Goal: Task Accomplishment & Management: Use online tool/utility

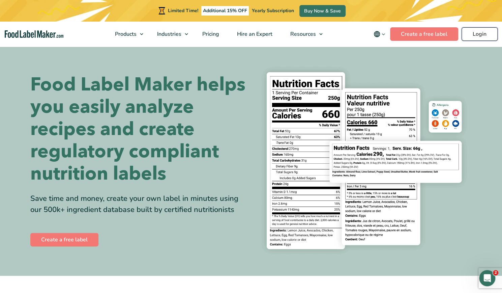
click at [475, 34] on link "Login" at bounding box center [480, 33] width 36 height 13
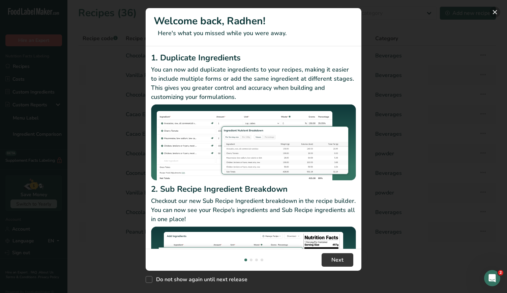
click at [498, 13] on button "New Features" at bounding box center [495, 12] width 11 height 11
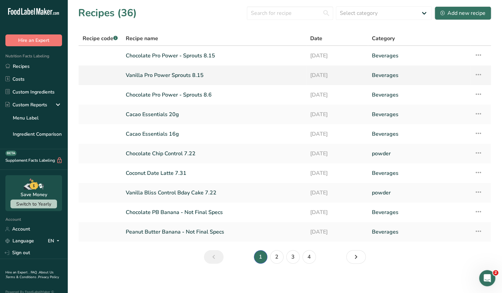
click at [189, 80] on link "Vanilla Pro Power Sprouts 8.15" at bounding box center [214, 75] width 176 height 14
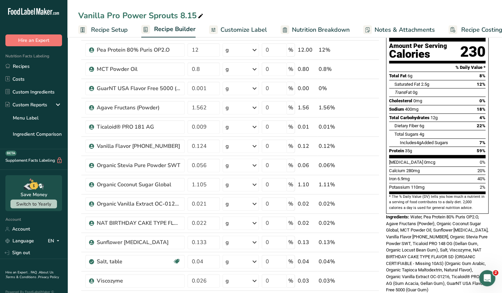
scroll to position [69, 0]
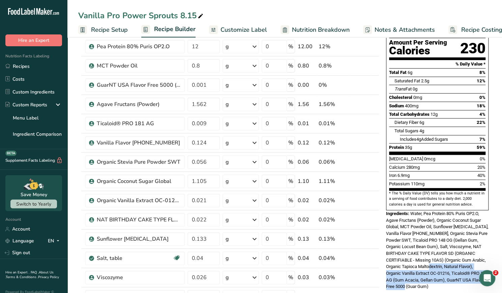
drag, startPoint x: 418, startPoint y: 251, endPoint x: 436, endPoint y: 272, distance: 27.3
click at [436, 272] on div "Ingredients: Water, Pea Protein 80% Puris OP2.O, Agave Fructans (Powder), Organ…" at bounding box center [437, 250] width 103 height 80
click at [430, 271] on div "Ingredients: Water, Pea Protein 80% Puris OP2.O, Agave Fructans (Powder), Organ…" at bounding box center [437, 250] width 103 height 80
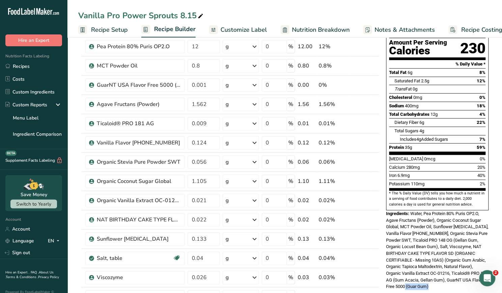
click at [430, 271] on div "Ingredients: Water, Pea Protein 80% Puris OP2.O, Agave Fructans (Powder), Organ…" at bounding box center [437, 250] width 103 height 80
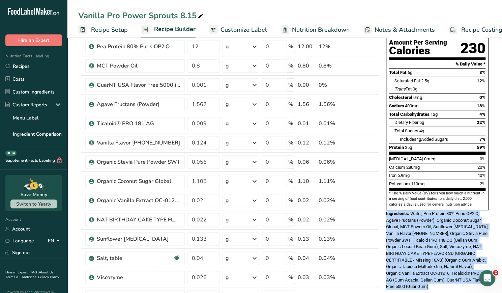
click at [430, 271] on div "Ingredients: Water, Pea Protein 80% Puris OP2.O, Agave Fructans (Powder), Organ…" at bounding box center [437, 250] width 103 height 80
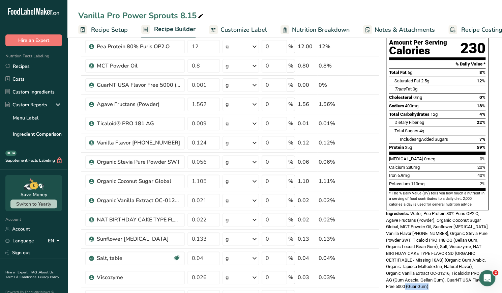
click at [430, 271] on div "Ingredients: Water, Pea Protein 80% Puris OP2.O, Agave Fructans (Powder), Organ…" at bounding box center [437, 250] width 103 height 80
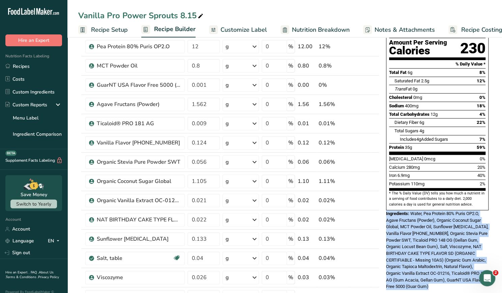
click at [430, 271] on div "Ingredients: Water, Pea Protein 80% Puris OP2.O, Agave Fructans (Powder), Organ…" at bounding box center [437, 250] width 103 height 80
click at [430, 266] on span "Water, Pea Protein 80% Puris OP2.O, Agave Fructans (Powder), Organic Coconut Su…" at bounding box center [437, 250] width 103 height 78
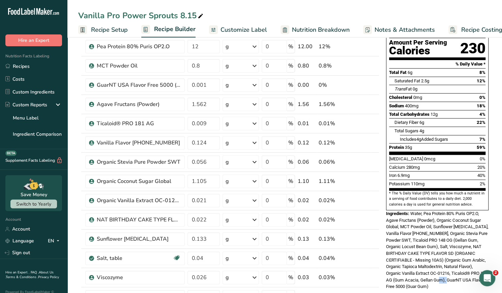
click at [430, 266] on span "Water, Pea Protein 80% Puris OP2.O, Agave Fructans (Powder), Organic Coconut Su…" at bounding box center [437, 250] width 103 height 78
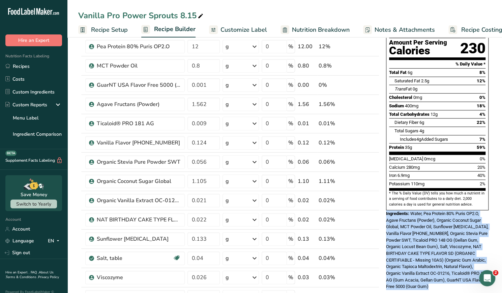
click at [430, 266] on span "Water, Pea Protein 80% Puris OP2.O, Agave Fructans (Powder), Organic Coconut Su…" at bounding box center [437, 250] width 103 height 78
click at [431, 261] on span "Water, Pea Protein 80% Puris OP2.O, Agave Fructans (Powder), Organic Coconut Su…" at bounding box center [437, 250] width 103 height 78
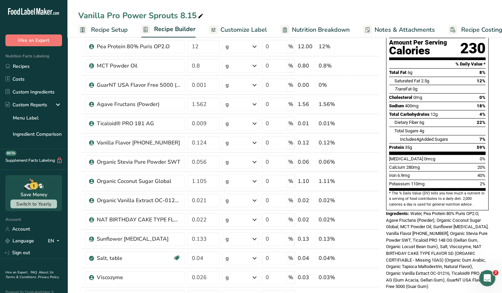
click at [431, 261] on span "Water, Pea Protein 80% Puris OP2.O, Agave Fructans (Powder), Organic Coconut Su…" at bounding box center [437, 250] width 103 height 78
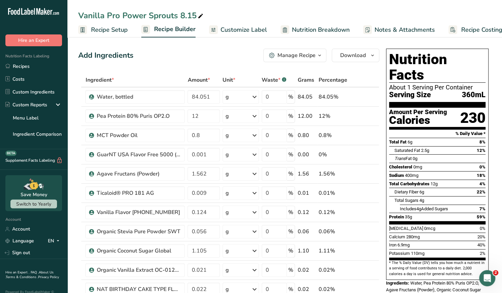
click at [236, 27] on span "Customize Label" at bounding box center [244, 29] width 47 height 9
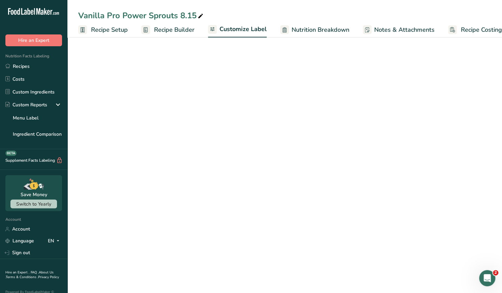
scroll to position [0, 11]
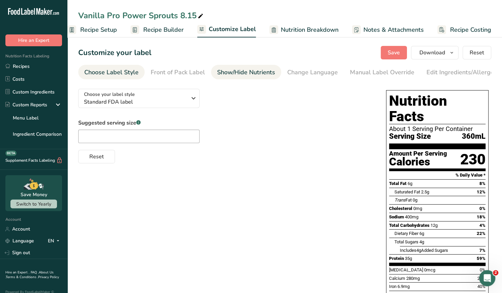
click at [258, 72] on div "Show/Hide Nutrients" at bounding box center [246, 72] width 58 height 9
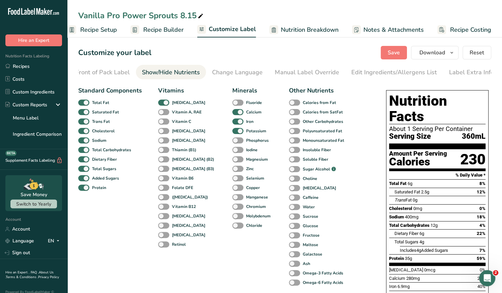
scroll to position [0, 77]
click at [87, 132] on span at bounding box center [83, 131] width 11 height 6
click at [83, 132] on input "Cholesterol" at bounding box center [80, 131] width 4 height 4
checkbox input "false"
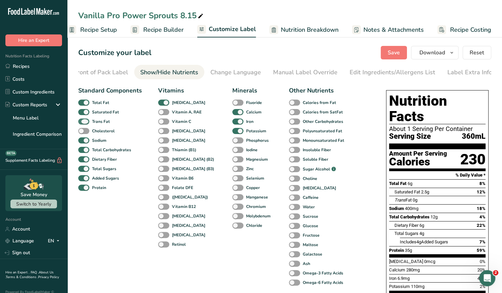
click at [85, 122] on span at bounding box center [83, 121] width 11 height 6
click at [83, 122] on input "Trans Fat" at bounding box center [80, 121] width 4 height 4
checkbox input "false"
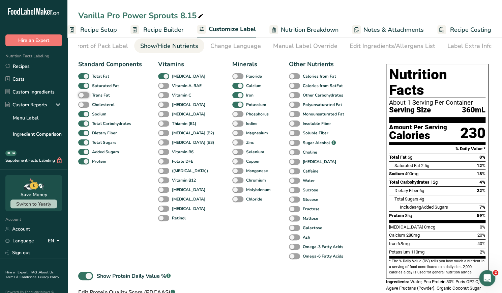
scroll to position [0, 0]
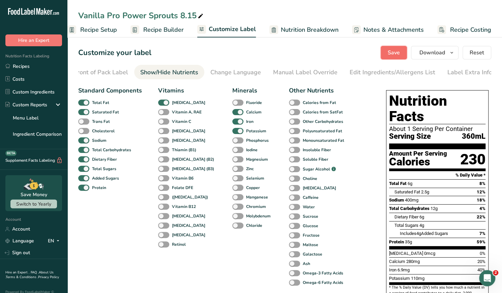
click at [389, 49] on button "Save" at bounding box center [394, 52] width 26 height 13
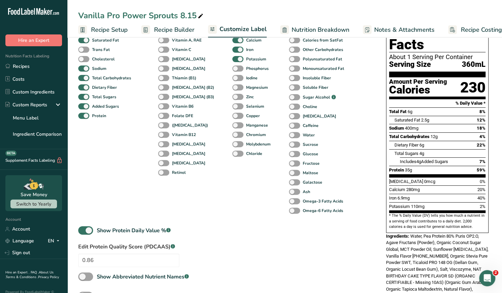
scroll to position [72, 0]
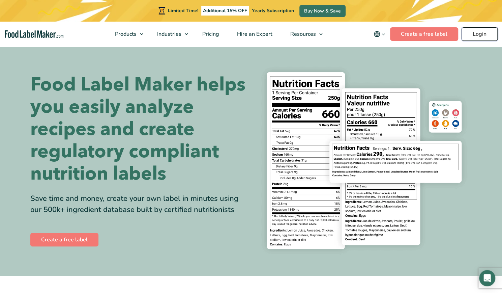
click at [484, 36] on link "Login" at bounding box center [480, 33] width 36 height 13
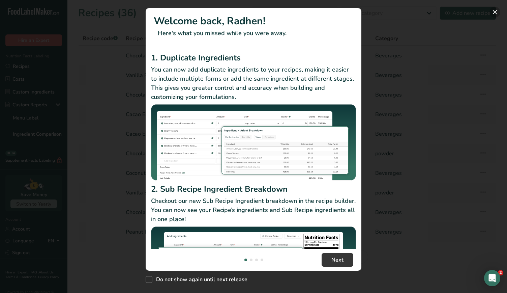
click at [498, 14] on button "New Features" at bounding box center [495, 12] width 11 height 11
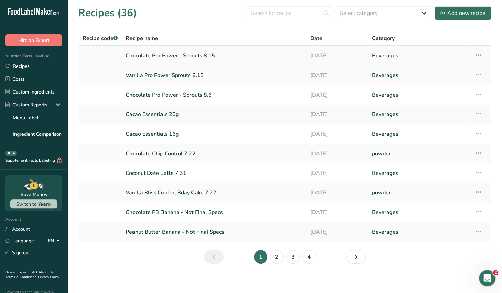
click at [194, 57] on link "Chocolate Pro Power - Sprouts 8.15" at bounding box center [214, 56] width 176 height 14
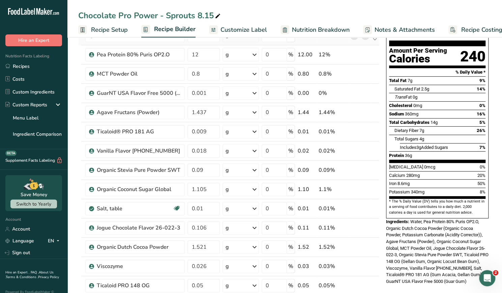
scroll to position [63, 0]
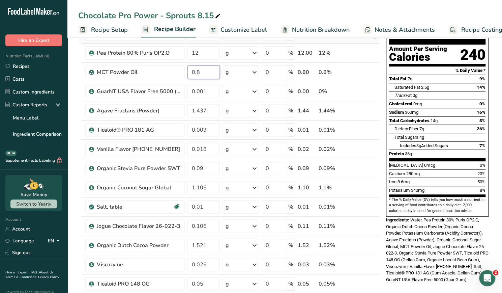
click at [214, 75] on input "0.8" at bounding box center [204, 71] width 32 height 13
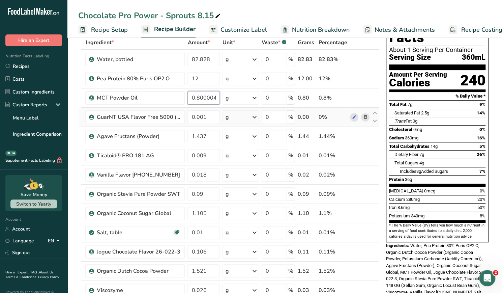
scroll to position [37, 0]
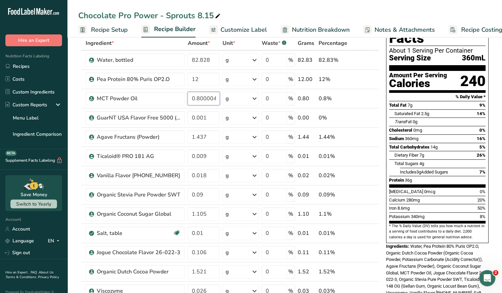
type input "0.800004"
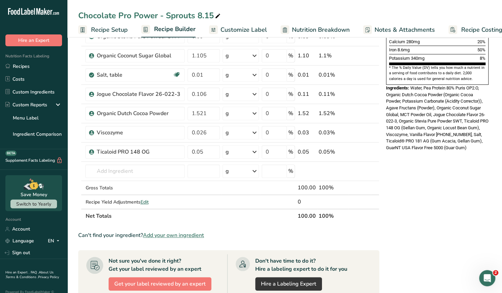
scroll to position [195, 0]
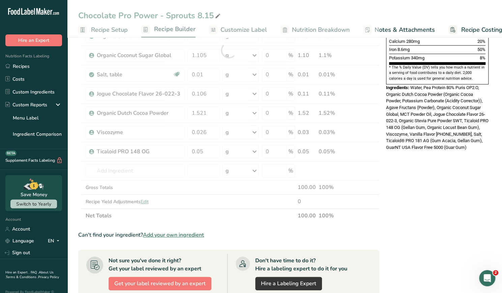
click at [235, 30] on div "Chocolate Pro Power - Sprouts 8.15 Recipe Setup Recipe Builder Customize Label …" at bounding box center [284, 153] width 435 height 626
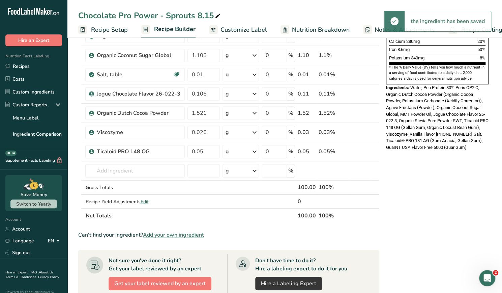
click at [300, 25] on link "Nutrition Breakdown" at bounding box center [315, 29] width 69 height 15
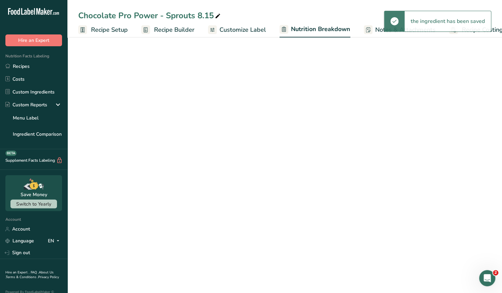
scroll to position [0, 11]
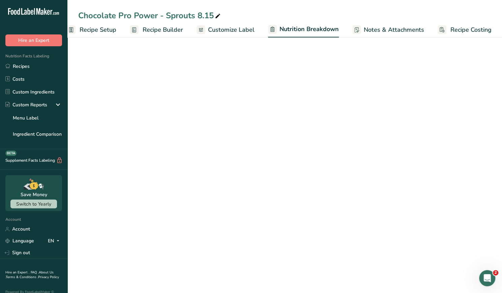
select select "Calories"
click at [225, 28] on span "Customize Label" at bounding box center [231, 29] width 47 height 9
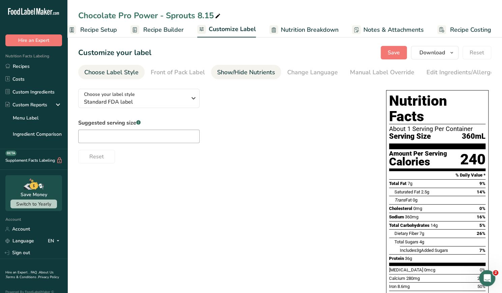
click at [255, 72] on div "Show/Hide Nutrients" at bounding box center [246, 72] width 58 height 9
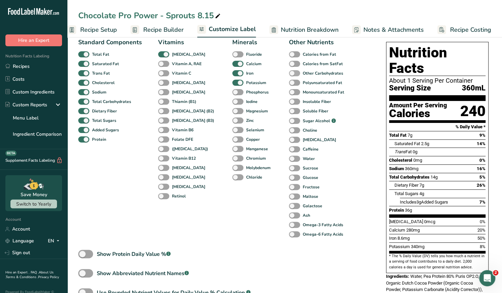
scroll to position [49, 0]
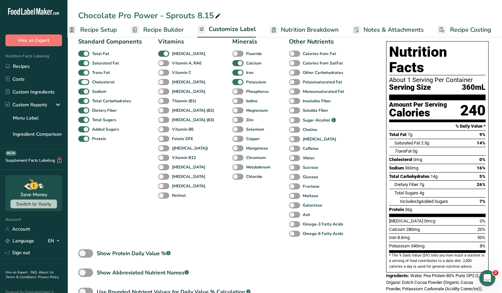
click at [86, 81] on span at bounding box center [83, 82] width 11 height 6
click at [83, 81] on input "Cholesterol" at bounding box center [80, 82] width 4 height 4
checkbox input "false"
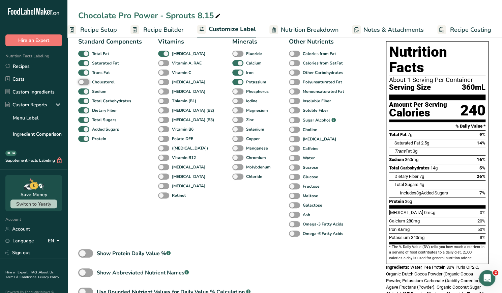
scroll to position [0, 0]
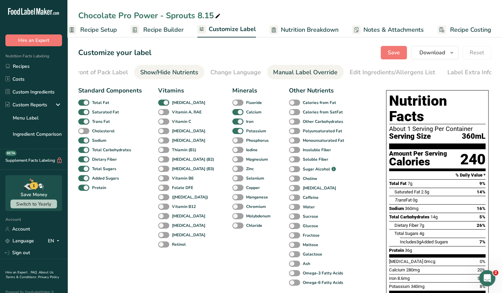
click at [287, 70] on div "Manual Label Override" at bounding box center [305, 72] width 64 height 9
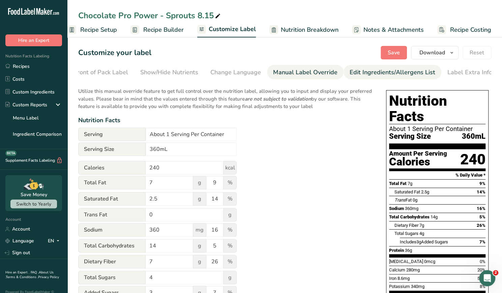
click at [397, 74] on div "Edit Ingredients/Allergens List" at bounding box center [393, 72] width 86 height 9
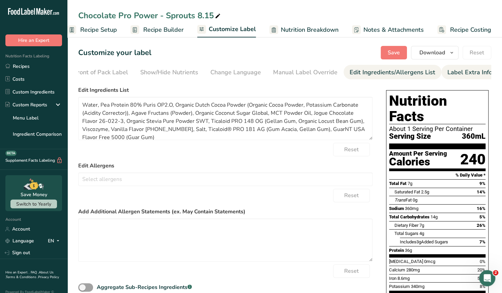
click at [461, 73] on div "Label Extra Info" at bounding box center [470, 72] width 45 height 9
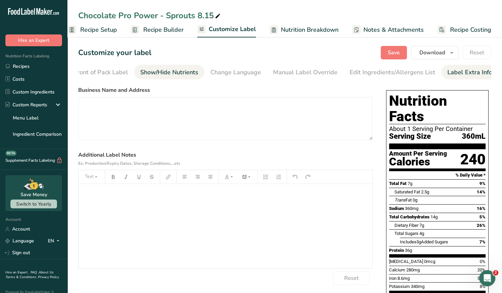
click at [150, 68] on div "Show/Hide Nutrients" at bounding box center [169, 72] width 58 height 9
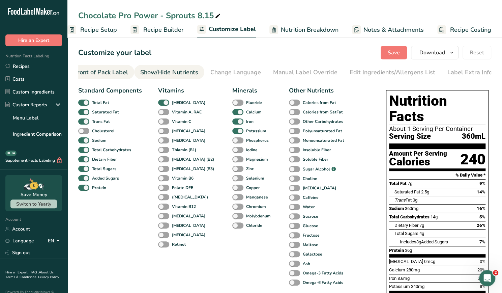
click at [105, 78] on link "Front of Pack Label" at bounding box center [101, 72] width 54 height 15
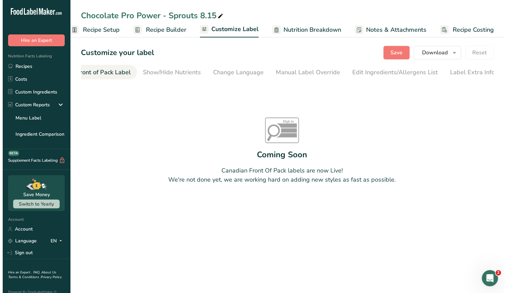
scroll to position [0, 65]
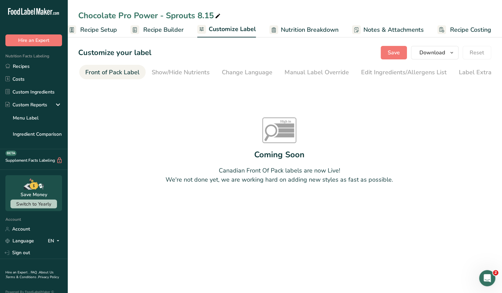
click at [95, 27] on span "Recipe Setup" at bounding box center [98, 29] width 37 height 9
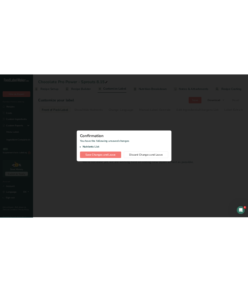
scroll to position [0, 2]
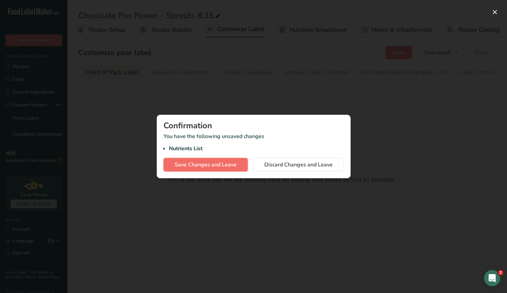
click at [191, 164] on span "Save Changes and Leave" at bounding box center [206, 165] width 62 height 8
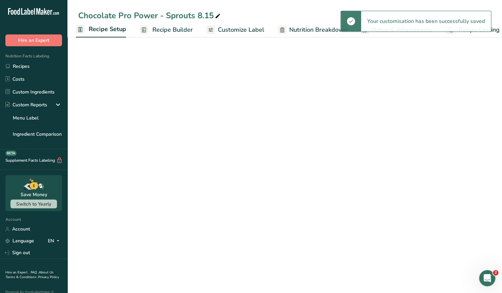
select select "22"
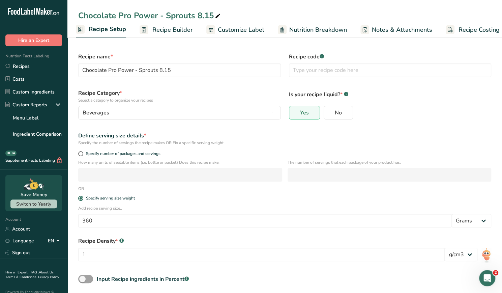
select select "22"
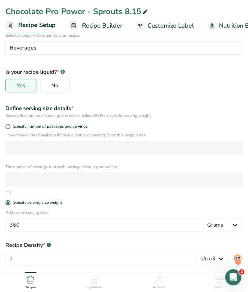
scroll to position [95, 0]
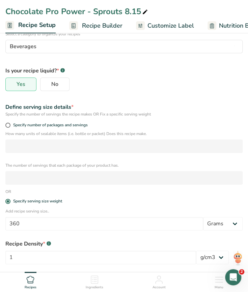
click at [103, 23] on span "Recipe Builder" at bounding box center [102, 25] width 40 height 9
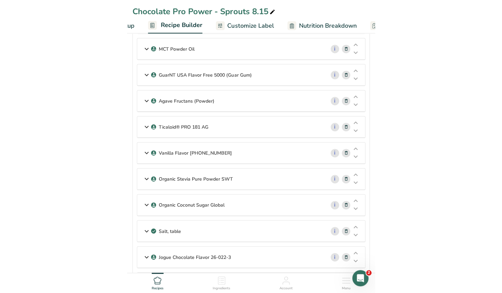
scroll to position [0, 60]
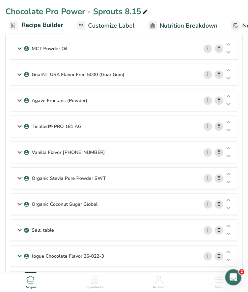
click at [112, 116] on div "Ticaloid® PRO 181 AG" at bounding box center [104, 126] width 188 height 21
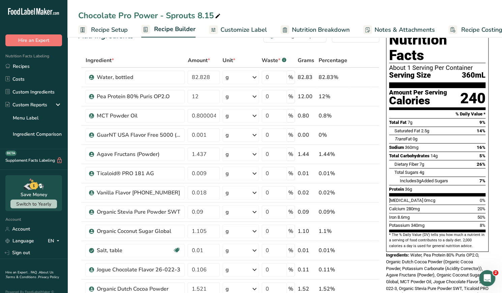
scroll to position [19, 0]
